Goal: Task Accomplishment & Management: Manage account settings

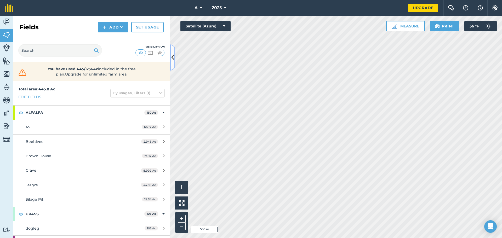
click at [173, 53] on icon at bounding box center [172, 57] width 3 height 9
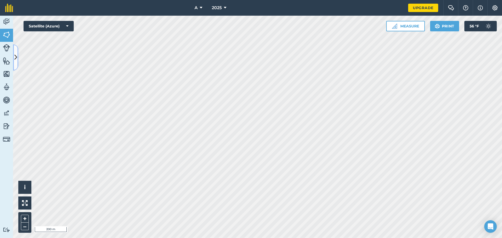
click at [14, 61] on button at bounding box center [15, 57] width 5 height 26
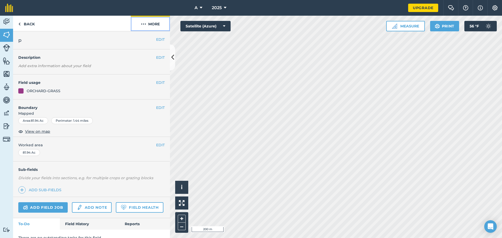
click at [148, 23] on button "More" at bounding box center [150, 23] width 39 height 15
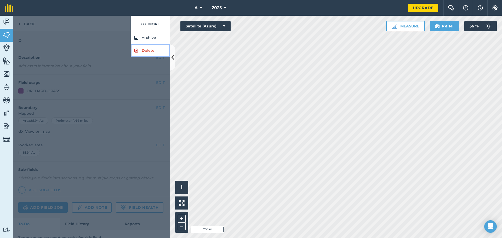
click at [144, 49] on link "Delete" at bounding box center [150, 50] width 39 height 13
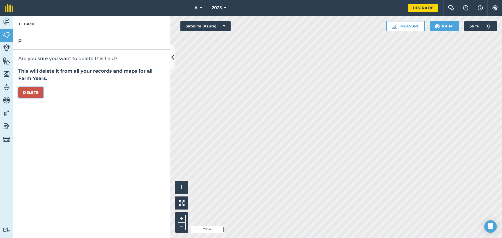
click at [40, 94] on button "Delete" at bounding box center [30, 92] width 25 height 10
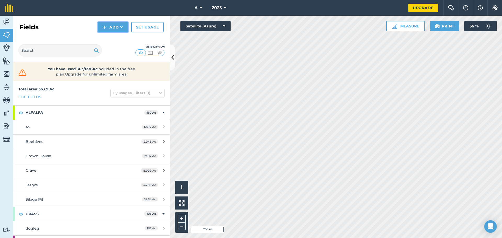
click at [117, 31] on button "Add" at bounding box center [113, 27] width 30 height 10
click at [115, 37] on link "Draw" at bounding box center [113, 39] width 29 height 12
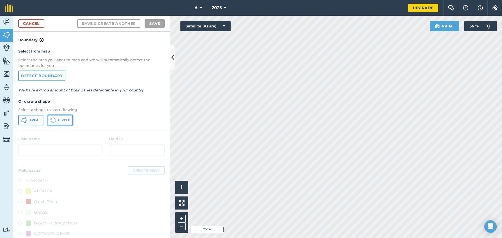
click at [59, 120] on span "Circle" at bounding box center [64, 120] width 12 height 4
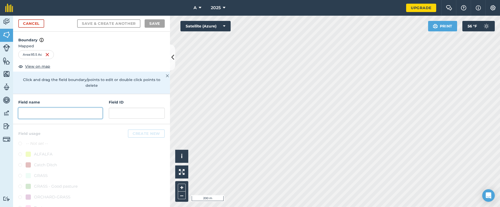
click at [50, 117] on input "text" at bounding box center [60, 113] width 84 height 11
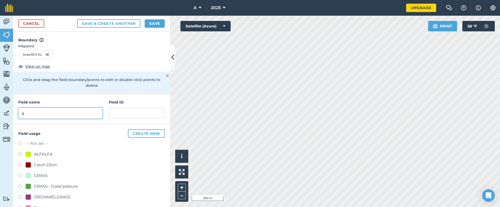
type input "a"
click at [51, 155] on div "ALFALFA" at bounding box center [43, 154] width 19 height 6
radio input "true"
click at [159, 27] on button "Save" at bounding box center [155, 23] width 20 height 8
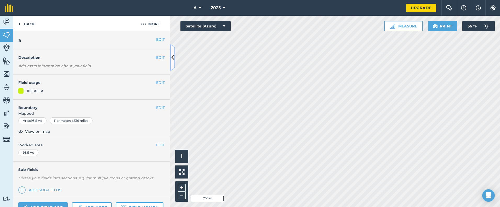
click at [174, 60] on button at bounding box center [172, 57] width 5 height 26
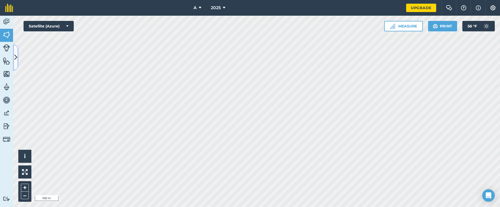
click at [15, 59] on icon at bounding box center [15, 57] width 3 height 9
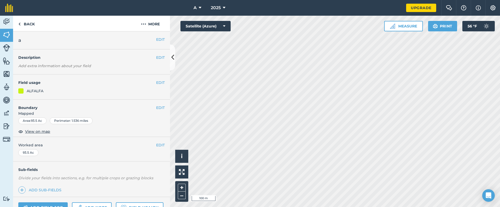
click at [162, 108] on div "EDIT Boundary Mapped Area : 93.5 Ac Perimeter : 1.536 miles View on map" at bounding box center [91, 119] width 157 height 38
click at [156, 109] on button "EDIT" at bounding box center [160, 108] width 9 height 6
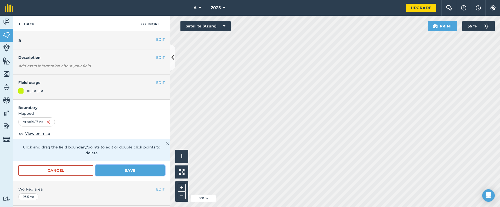
click at [143, 170] on button "Save" at bounding box center [129, 170] width 69 height 10
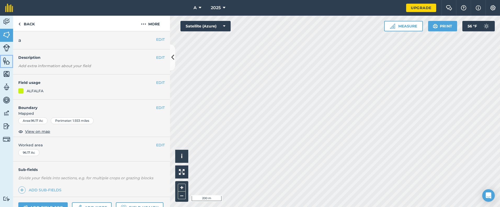
click at [6, 59] on img at bounding box center [6, 61] width 7 height 8
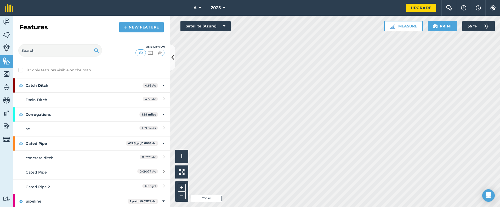
drag, startPoint x: 113, startPoint y: 28, endPoint x: 116, endPoint y: 28, distance: 2.9
click at [113, 28] on div "Features New feature" at bounding box center [91, 27] width 157 height 23
click at [127, 27] on img at bounding box center [126, 27] width 4 height 6
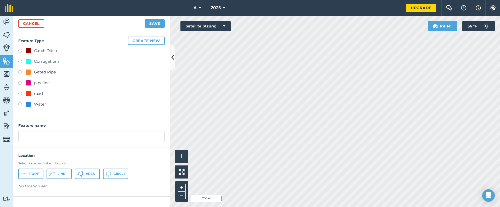
click at [57, 60] on div "Corrugations" at bounding box center [46, 61] width 25 height 6
radio input "true"
type input "Corrugations"
click at [60, 175] on span "Line" at bounding box center [62, 174] width 8 height 4
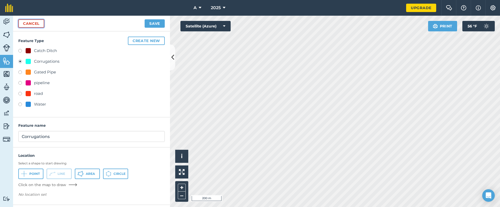
click at [38, 23] on link "Cancel" at bounding box center [31, 23] width 26 height 8
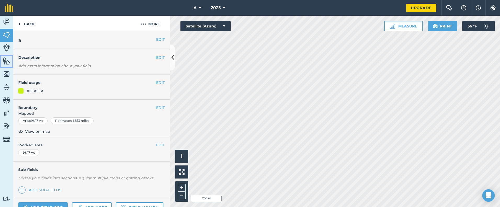
click at [8, 62] on img at bounding box center [6, 61] width 7 height 8
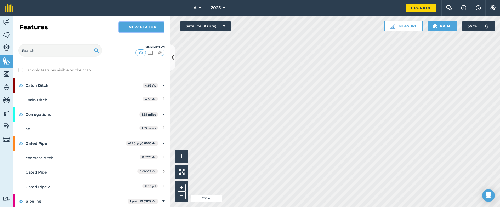
click at [134, 27] on link "New feature" at bounding box center [141, 27] width 44 height 10
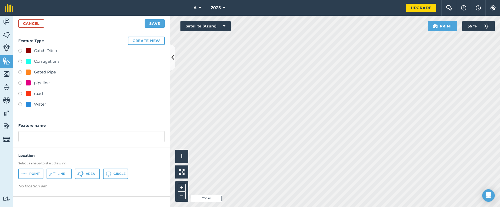
click at [51, 62] on div "Corrugations" at bounding box center [46, 61] width 25 height 6
radio input "true"
type input "Corrugations"
click at [64, 173] on span "Line" at bounding box center [62, 174] width 8 height 4
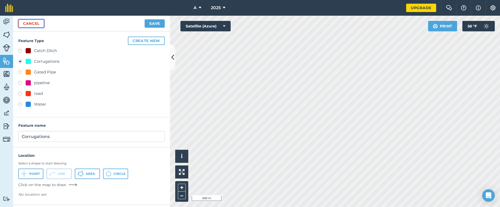
click at [39, 24] on link "Cancel" at bounding box center [31, 23] width 26 height 8
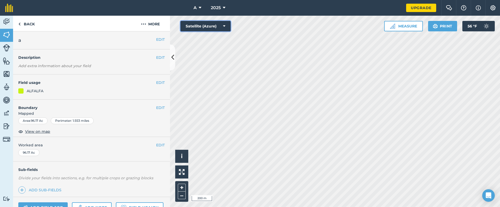
click at [227, 24] on button "Satellite (Azure)" at bounding box center [205, 26] width 50 height 10
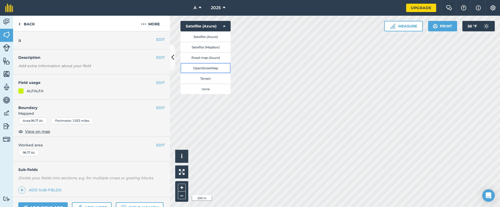
click at [217, 68] on button "OpenStreetMap" at bounding box center [205, 68] width 50 height 10
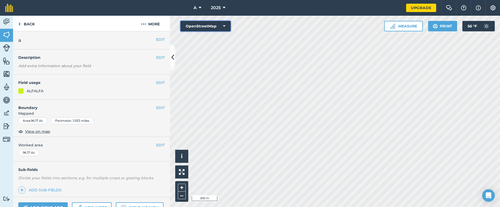
click at [224, 28] on icon at bounding box center [224, 26] width 2 height 5
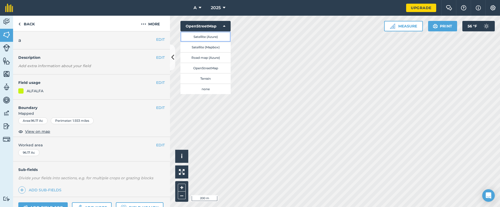
click at [215, 40] on button "Satellite (Azure)" at bounding box center [205, 36] width 50 height 10
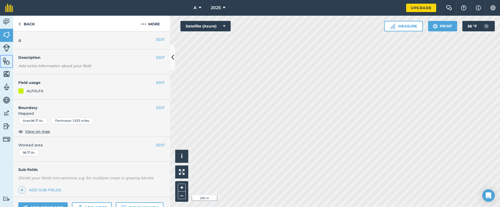
click at [9, 58] on img at bounding box center [6, 61] width 7 height 8
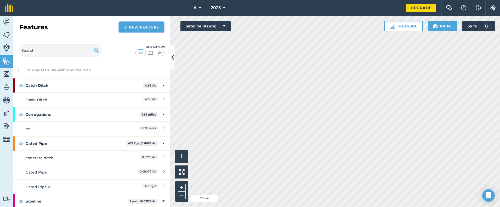
click at [146, 26] on link "New feature" at bounding box center [141, 27] width 44 height 10
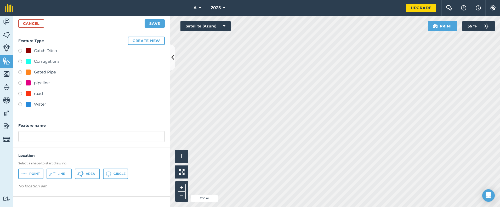
click at [54, 63] on div "Corrugations" at bounding box center [46, 61] width 25 height 6
radio input "true"
type input "Corrugations"
click at [61, 174] on span "Line" at bounding box center [62, 174] width 8 height 4
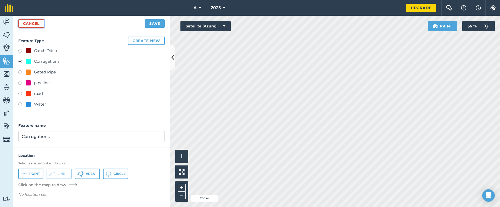
click at [33, 21] on link "Cancel" at bounding box center [31, 23] width 26 height 8
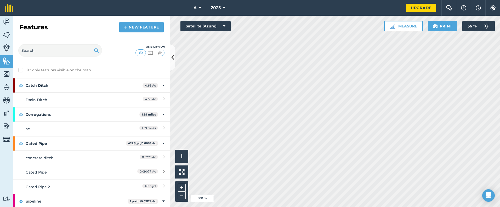
click at [353, 0] on html "A 2025 Upgrade Farm Chat Help Info Settings Map printing is not available on ou…" at bounding box center [250, 103] width 500 height 207
click at [173, 60] on icon at bounding box center [172, 57] width 3 height 9
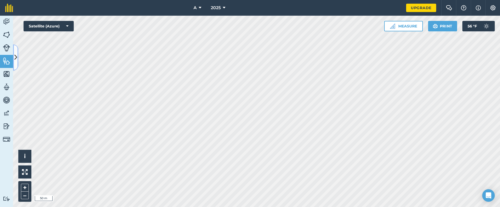
click at [16, 55] on icon at bounding box center [15, 57] width 3 height 9
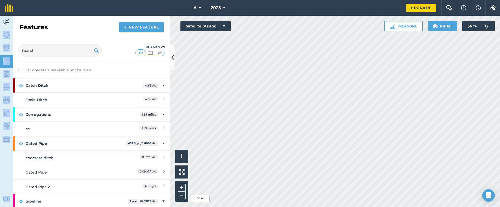
drag, startPoint x: 13, startPoint y: 31, endPoint x: 9, endPoint y: 32, distance: 4.1
click at [12, 31] on div "Activity Fields Livestock Features Maps Team Vehicles Data Reporting Billing Tu…" at bounding box center [250, 111] width 500 height 191
click at [8, 32] on img at bounding box center [6, 35] width 7 height 8
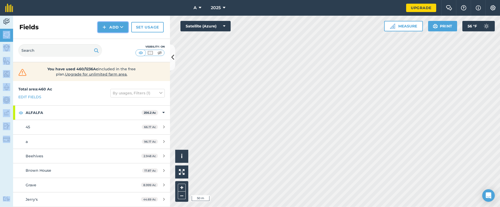
click at [117, 29] on button "Add" at bounding box center [113, 27] width 30 height 10
click at [113, 37] on link "Draw" at bounding box center [113, 39] width 29 height 12
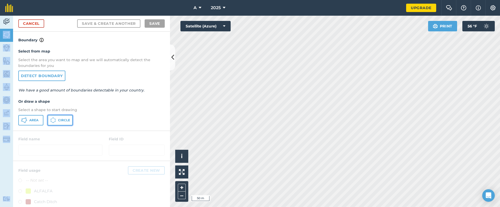
click at [60, 122] on span "Circle" at bounding box center [64, 120] width 12 height 4
click at [37, 23] on link "Cancel" at bounding box center [31, 23] width 26 height 8
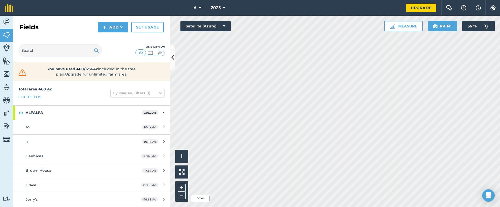
click at [170, 56] on div "Visibility: On" at bounding box center [91, 50] width 157 height 23
click at [121, 32] on button "Add" at bounding box center [113, 27] width 30 height 10
click at [113, 40] on link "Draw" at bounding box center [113, 39] width 29 height 12
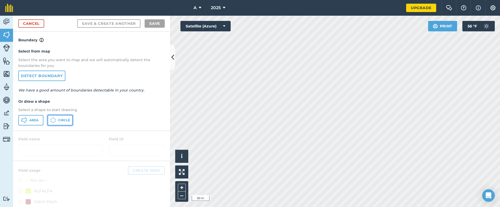
click at [65, 120] on span "Circle" at bounding box center [64, 120] width 12 height 4
click at [31, 24] on link "Cancel" at bounding box center [31, 23] width 26 height 8
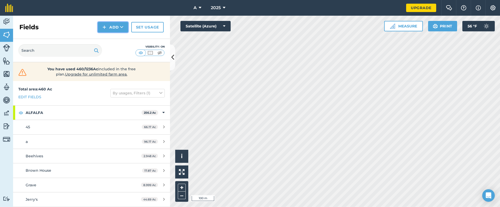
click at [125, 30] on button "Add" at bounding box center [113, 27] width 30 height 10
click at [116, 36] on link "Draw" at bounding box center [113, 39] width 29 height 12
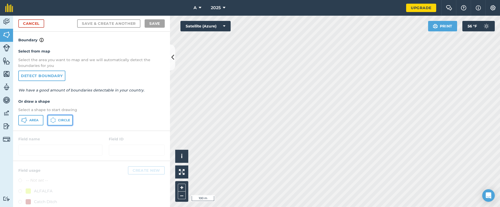
drag, startPoint x: 65, startPoint y: 121, endPoint x: 73, endPoint y: 120, distance: 7.8
click at [67, 120] on span "Circle" at bounding box center [64, 120] width 12 height 4
click at [36, 23] on link "Cancel" at bounding box center [31, 23] width 26 height 8
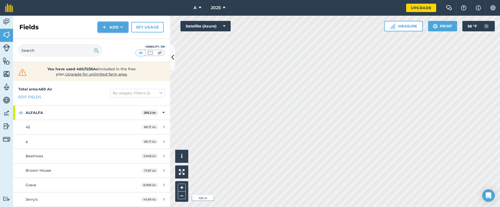
click at [115, 30] on button "Add" at bounding box center [113, 27] width 30 height 10
click at [111, 37] on link "Draw" at bounding box center [113, 39] width 29 height 12
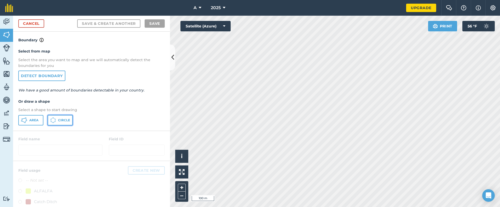
click at [60, 118] on span "Circle" at bounding box center [64, 120] width 12 height 4
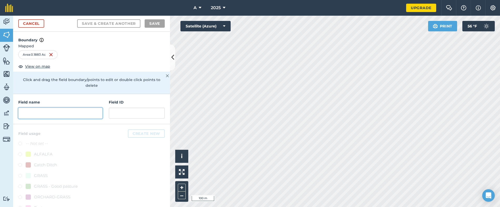
click at [70, 115] on input "text" at bounding box center [60, 113] width 84 height 11
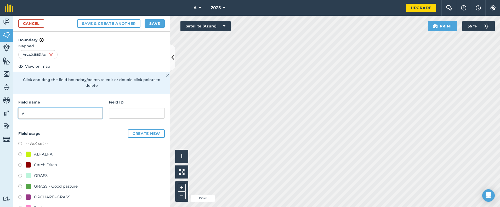
type input "v"
click at [45, 179] on div "GRASS" at bounding box center [91, 177] width 146 height 8
click at [44, 173] on div "GRASS" at bounding box center [41, 176] width 14 height 6
radio input "true"
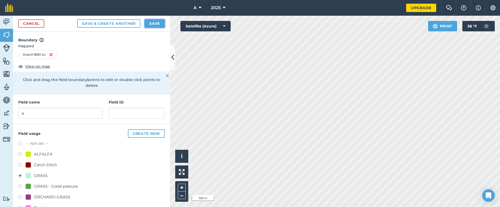
click at [151, 22] on button "Save" at bounding box center [155, 23] width 20 height 8
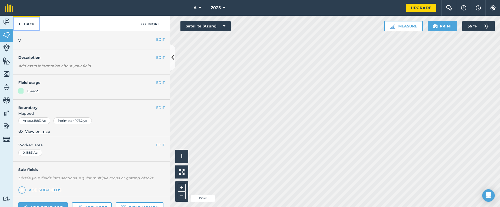
click at [31, 24] on link "Back" at bounding box center [26, 23] width 27 height 15
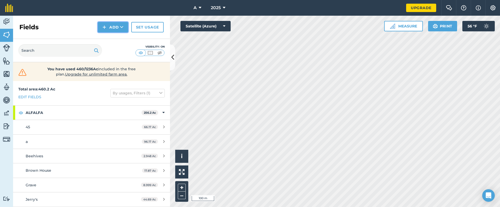
click at [126, 30] on button "Add" at bounding box center [113, 27] width 30 height 10
click at [118, 38] on link "Draw" at bounding box center [113, 39] width 29 height 12
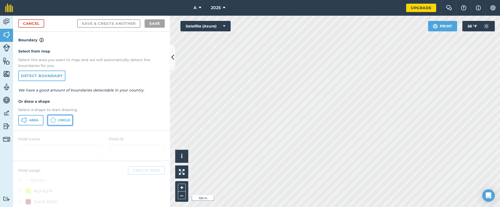
click at [63, 120] on span "Circle" at bounding box center [64, 120] width 12 height 4
click at [36, 23] on link "Cancel" at bounding box center [31, 23] width 26 height 8
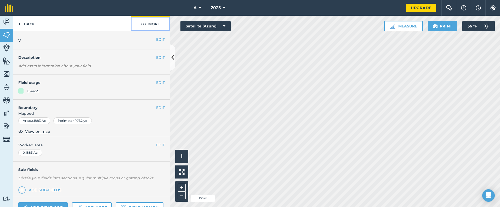
click at [156, 23] on button "More" at bounding box center [150, 23] width 39 height 15
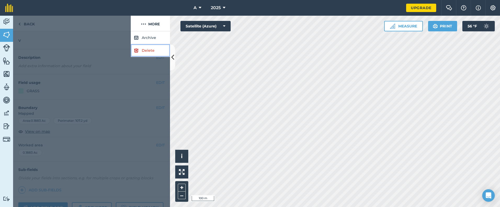
click at [154, 50] on link "Delete" at bounding box center [150, 50] width 39 height 13
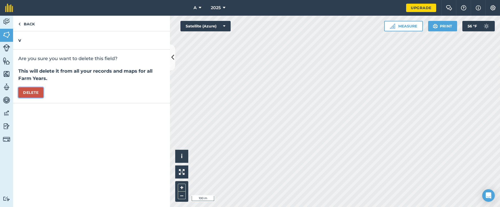
click at [25, 94] on button "Delete" at bounding box center [30, 92] width 25 height 10
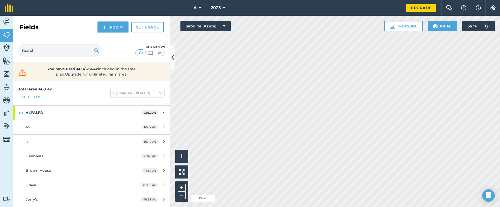
click at [126, 29] on button "Add" at bounding box center [113, 27] width 30 height 10
click at [111, 39] on link "Draw" at bounding box center [113, 39] width 29 height 12
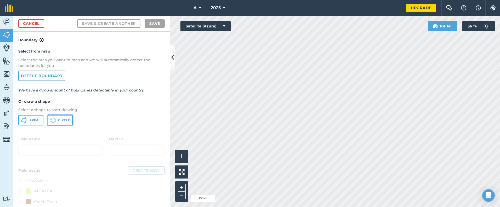
click at [60, 117] on button "Circle" at bounding box center [60, 120] width 25 height 10
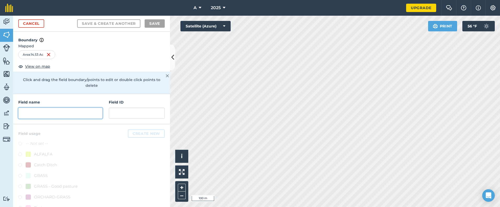
drag, startPoint x: 56, startPoint y: 115, endPoint x: 53, endPoint y: 115, distance: 3.4
click at [55, 115] on input "text" at bounding box center [60, 113] width 84 height 11
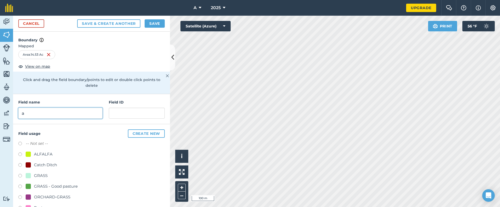
type input "a"
click at [36, 176] on div "GRASS" at bounding box center [41, 176] width 14 height 6
radio input "true"
click at [153, 26] on button "Save" at bounding box center [155, 23] width 20 height 8
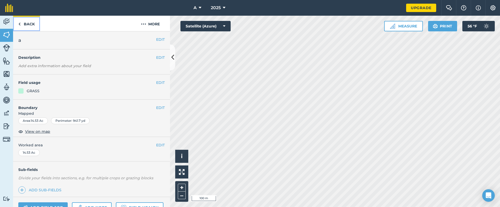
click at [30, 28] on link "Back" at bounding box center [26, 23] width 27 height 15
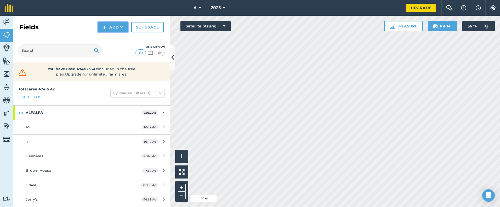
click at [115, 26] on button "Add" at bounding box center [113, 27] width 30 height 10
click at [105, 41] on link "Draw" at bounding box center [113, 39] width 29 height 12
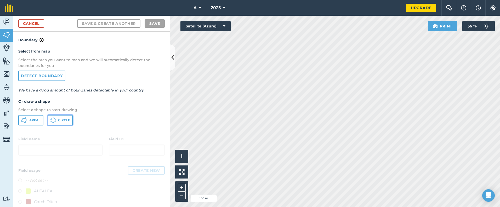
click at [57, 119] on button "Circle" at bounding box center [60, 120] width 25 height 10
click at [36, 18] on div "Cancel Save & Create Another Save" at bounding box center [91, 24] width 157 height 16
click at [36, 22] on link "Cancel" at bounding box center [31, 23] width 26 height 8
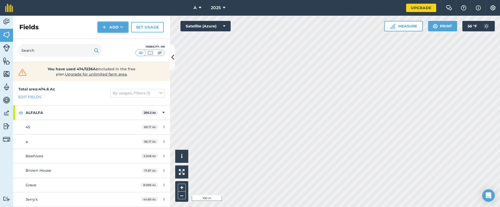
click at [117, 27] on button "Add" at bounding box center [113, 27] width 30 height 10
click at [113, 40] on link "Draw" at bounding box center [113, 39] width 29 height 12
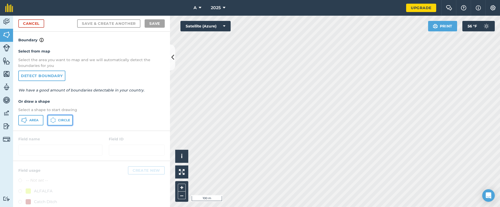
click at [59, 121] on span "Circle" at bounding box center [64, 120] width 12 height 4
click at [31, 26] on link "Cancel" at bounding box center [31, 23] width 26 height 8
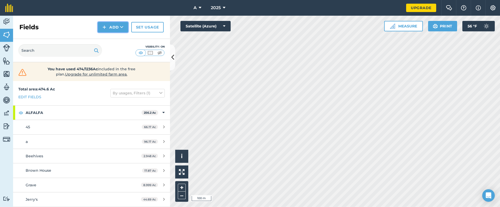
click at [104, 26] on img at bounding box center [104, 27] width 4 height 6
click at [112, 45] on li "Draw" at bounding box center [113, 39] width 29 height 12
click at [112, 30] on button "Add" at bounding box center [113, 27] width 30 height 10
click at [115, 46] on link "Import" at bounding box center [113, 51] width 29 height 12
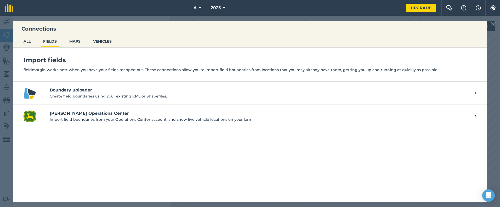
click at [493, 26] on img at bounding box center [493, 24] width 5 height 6
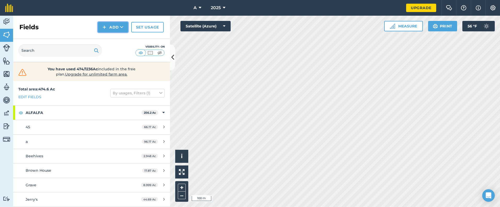
drag, startPoint x: 128, startPoint y: 27, endPoint x: 123, endPoint y: 29, distance: 5.2
click at [128, 28] on button "Add" at bounding box center [113, 27] width 30 height 10
click at [121, 41] on link "Draw" at bounding box center [113, 39] width 29 height 12
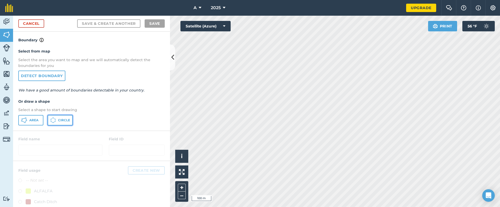
drag, startPoint x: 65, startPoint y: 119, endPoint x: 124, endPoint y: 107, distance: 60.4
click at [65, 118] on span "Circle" at bounding box center [64, 120] width 12 height 4
click at [35, 24] on link "Cancel" at bounding box center [31, 23] width 26 height 8
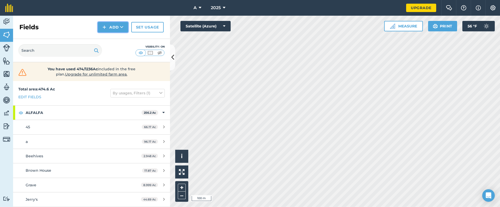
click at [106, 29] on img at bounding box center [104, 27] width 4 height 6
click at [109, 37] on link "Draw" at bounding box center [113, 39] width 29 height 12
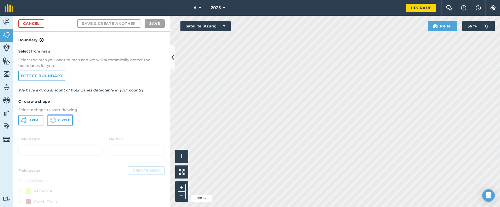
click at [68, 123] on button "Circle" at bounding box center [60, 120] width 25 height 10
click at [40, 28] on div "Cancel Save & Create Another Save" at bounding box center [91, 24] width 157 height 16
click at [36, 25] on link "Cancel" at bounding box center [31, 23] width 26 height 8
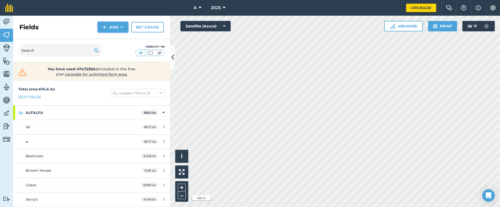
click at [112, 31] on button "Add" at bounding box center [113, 27] width 30 height 10
click at [111, 38] on link "Draw" at bounding box center [113, 39] width 29 height 12
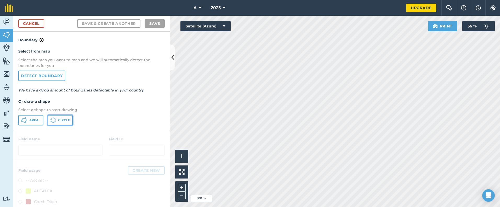
click at [65, 121] on span "Circle" at bounding box center [64, 120] width 12 height 4
click at [39, 23] on link "Cancel" at bounding box center [31, 23] width 26 height 8
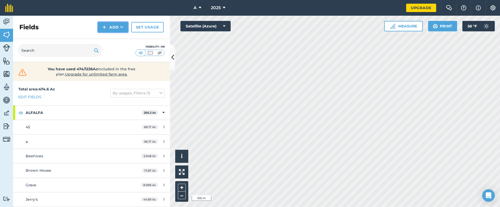
drag, startPoint x: 114, startPoint y: 31, endPoint x: 113, endPoint y: 33, distance: 2.8
click at [114, 31] on button "Add" at bounding box center [113, 27] width 30 height 10
click at [111, 37] on link "Draw" at bounding box center [113, 39] width 29 height 12
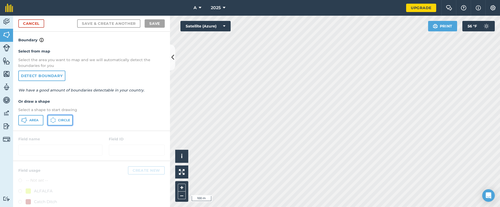
drag, startPoint x: 66, startPoint y: 119, endPoint x: 167, endPoint y: 100, distance: 103.2
click at [66, 118] on span "Circle" at bounding box center [64, 120] width 12 height 4
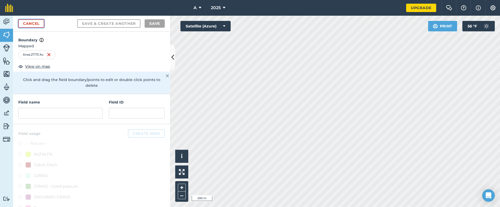
click at [39, 20] on link "Cancel" at bounding box center [31, 23] width 26 height 8
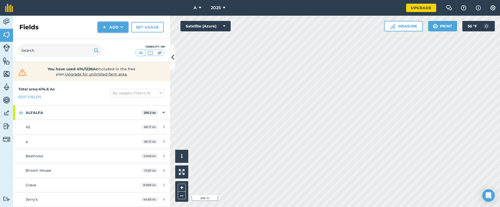
click at [125, 26] on button "Add" at bounding box center [113, 27] width 30 height 10
click at [118, 39] on link "Draw" at bounding box center [113, 39] width 29 height 12
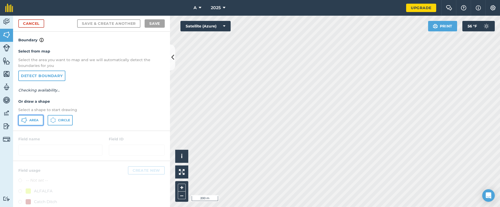
click at [34, 122] on button "Area" at bounding box center [30, 120] width 25 height 10
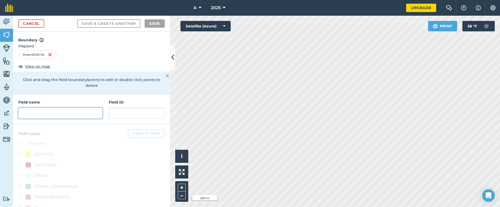
click at [74, 111] on input "text" at bounding box center [60, 113] width 84 height 11
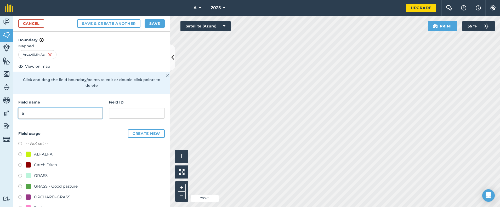
type input "a"
click at [43, 176] on div "GRASS" at bounding box center [41, 176] width 14 height 6
radio input "true"
click at [162, 23] on button "Save" at bounding box center [155, 23] width 20 height 8
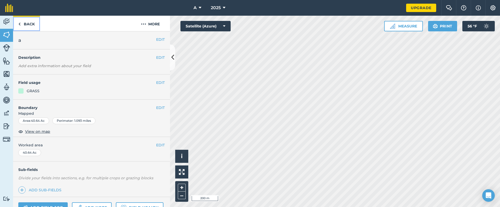
click at [30, 25] on link "Back" at bounding box center [26, 23] width 27 height 15
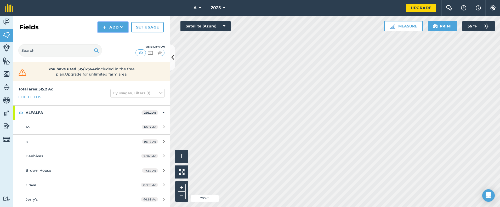
click at [119, 27] on button "Add" at bounding box center [113, 27] width 30 height 10
click at [114, 39] on link "Draw" at bounding box center [113, 39] width 29 height 12
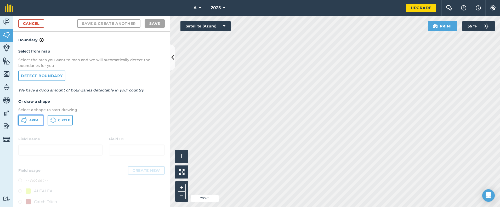
click at [36, 122] on span "Area" at bounding box center [33, 120] width 9 height 4
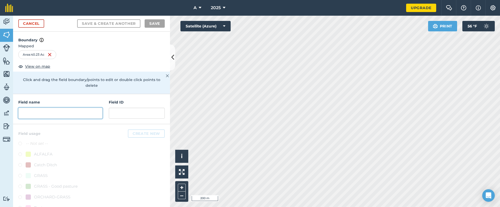
click at [63, 108] on input "text" at bounding box center [60, 113] width 84 height 11
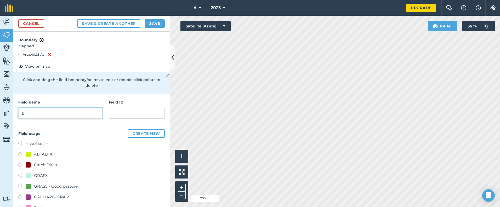
type input "b"
click at [37, 174] on div "GRASS" at bounding box center [41, 176] width 14 height 6
radio input "true"
click at [154, 25] on button "Save" at bounding box center [155, 23] width 20 height 8
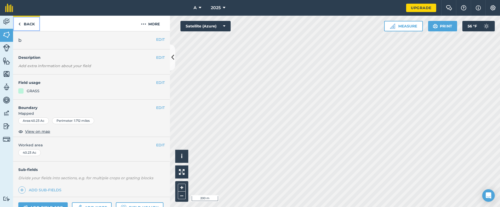
click at [38, 25] on link "Back" at bounding box center [26, 23] width 27 height 15
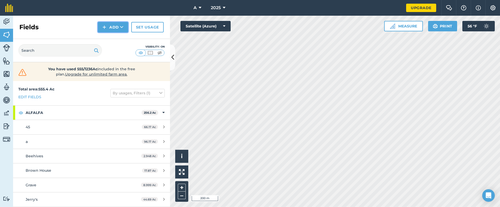
click at [117, 25] on button "Add" at bounding box center [113, 27] width 30 height 10
click at [115, 35] on link "Draw" at bounding box center [113, 39] width 29 height 12
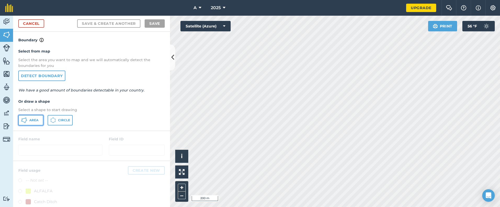
click at [37, 121] on span "Area" at bounding box center [33, 120] width 9 height 4
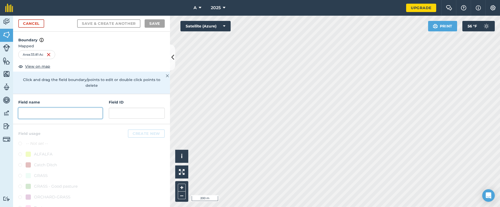
click at [49, 113] on input "text" at bounding box center [60, 113] width 84 height 11
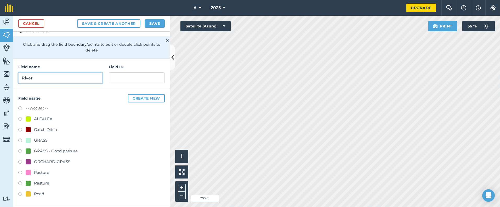
scroll to position [9, 0]
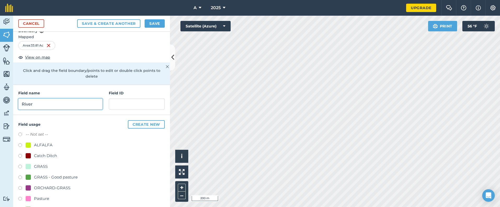
type input "River"
click at [134, 126] on button "Create new" at bounding box center [146, 124] width 37 height 8
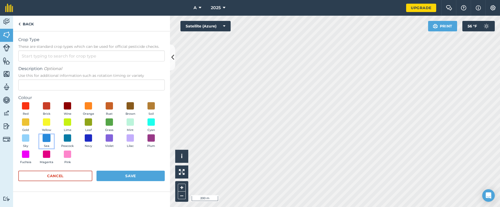
click at [49, 139] on span at bounding box center [47, 138] width 8 height 8
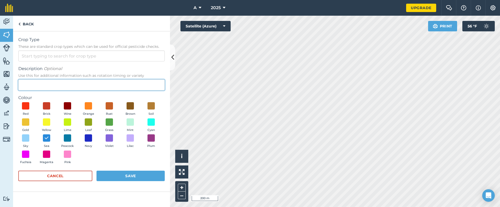
click at [60, 82] on input "Description Optional Use this for additional information such as rotation timin…" at bounding box center [91, 84] width 146 height 11
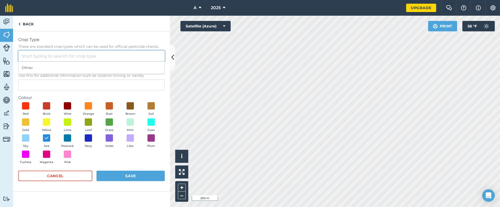
click at [79, 52] on input "Crop Type These are standard crop types which can be used for official pesticid…" at bounding box center [91, 55] width 146 height 11
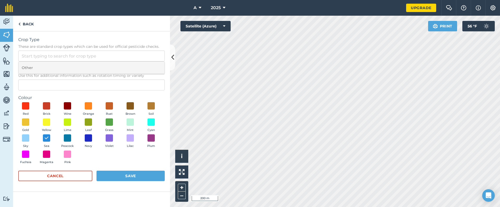
click at [57, 66] on li "Other" at bounding box center [92, 68] width 146 height 12
type input "Other"
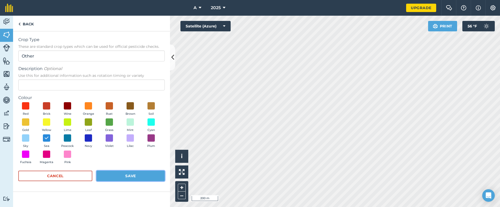
click at [116, 173] on button "Save" at bounding box center [130, 176] width 68 height 10
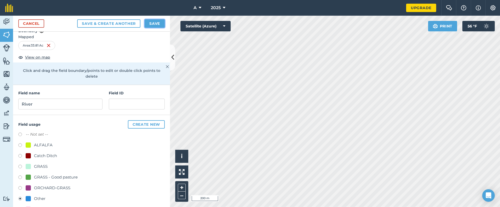
click at [154, 25] on button "Save" at bounding box center [155, 23] width 20 height 8
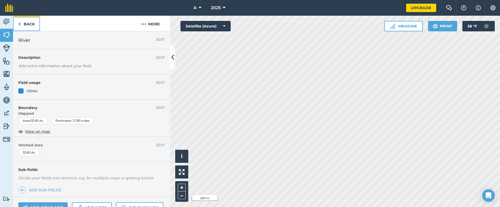
click at [21, 25] on link "Back" at bounding box center [26, 23] width 27 height 15
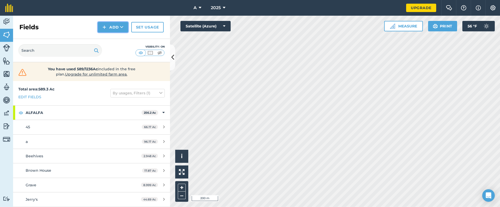
click at [108, 26] on button "Add" at bounding box center [113, 27] width 30 height 10
click at [106, 36] on link "Draw" at bounding box center [113, 39] width 29 height 12
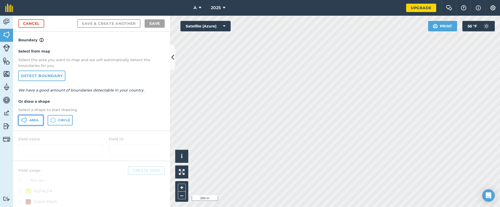
click at [31, 123] on button "Area" at bounding box center [30, 120] width 25 height 10
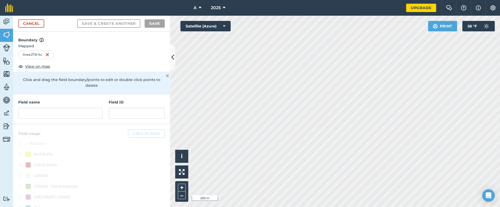
click at [72, 106] on div "Field name" at bounding box center [60, 108] width 84 height 19
click at [70, 111] on input "text" at bounding box center [60, 113] width 84 height 11
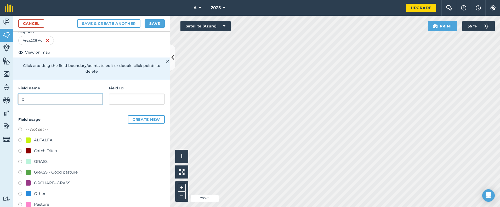
scroll to position [26, 0]
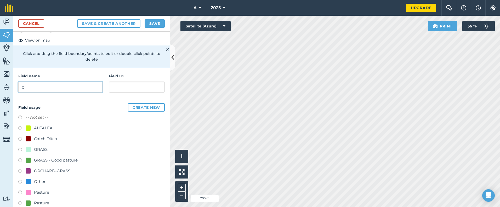
type input "c"
click at [45, 125] on div "ALFALFA" at bounding box center [43, 128] width 19 height 6
radio input "true"
click at [155, 21] on button "Save" at bounding box center [155, 23] width 20 height 8
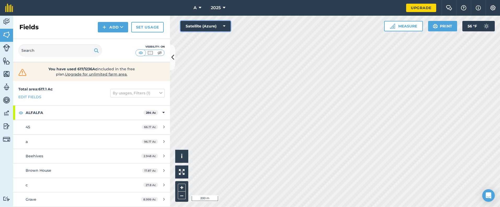
click at [210, 26] on button "Satellite (Azure)" at bounding box center [205, 26] width 50 height 10
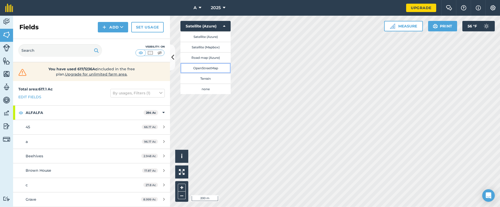
click at [199, 67] on button "OpenStreetMap" at bounding box center [205, 68] width 50 height 10
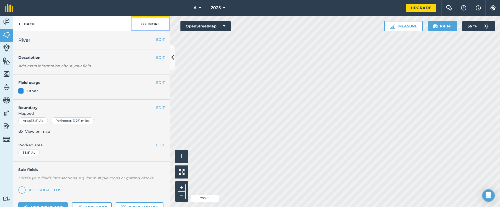
click at [152, 26] on button "More" at bounding box center [150, 23] width 39 height 15
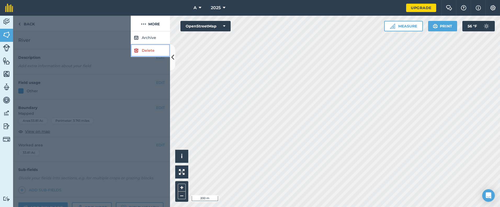
click at [151, 50] on link "Delete" at bounding box center [150, 50] width 39 height 13
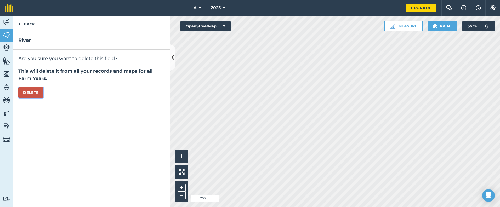
click at [31, 93] on button "Delete" at bounding box center [30, 92] width 25 height 10
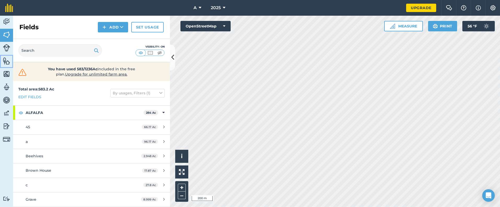
click at [8, 63] on img at bounding box center [6, 61] width 7 height 8
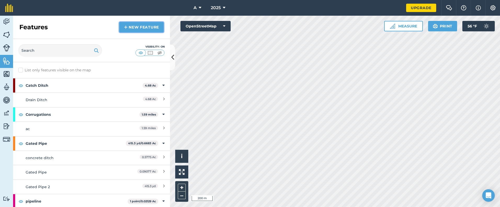
click at [135, 27] on link "New feature" at bounding box center [141, 27] width 44 height 10
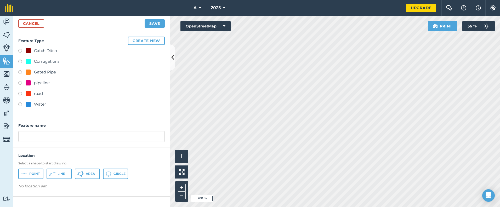
click at [41, 93] on div "road" at bounding box center [38, 93] width 9 height 6
radio input "true"
type input "road"
click at [66, 175] on button "Line" at bounding box center [59, 174] width 25 height 10
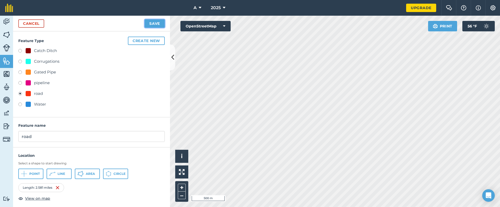
click at [161, 25] on button "Save" at bounding box center [155, 23] width 20 height 8
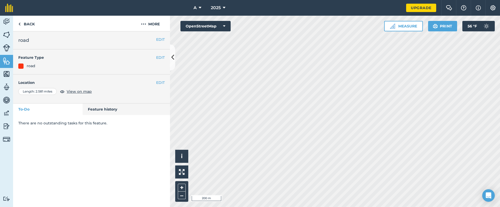
click at [163, 76] on div "Activity Fields Livestock Features Maps Team Vehicles Data Reporting Billing Tu…" at bounding box center [250, 111] width 500 height 191
click at [217, 22] on button "OpenStreetMap" at bounding box center [205, 26] width 50 height 10
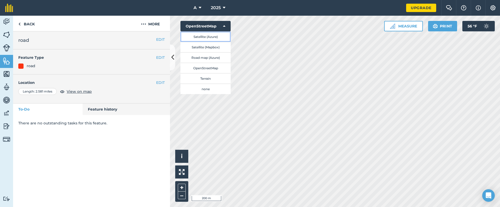
click at [211, 36] on button "Satellite (Azure)" at bounding box center [205, 36] width 50 height 10
